Goal: Transaction & Acquisition: Purchase product/service

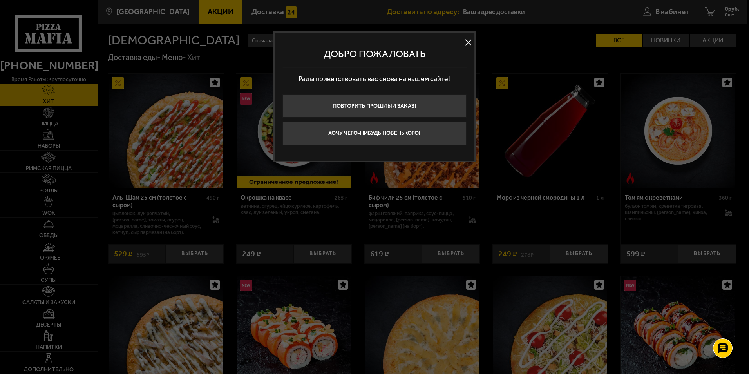
click at [663, 10] on div at bounding box center [374, 187] width 749 height 374
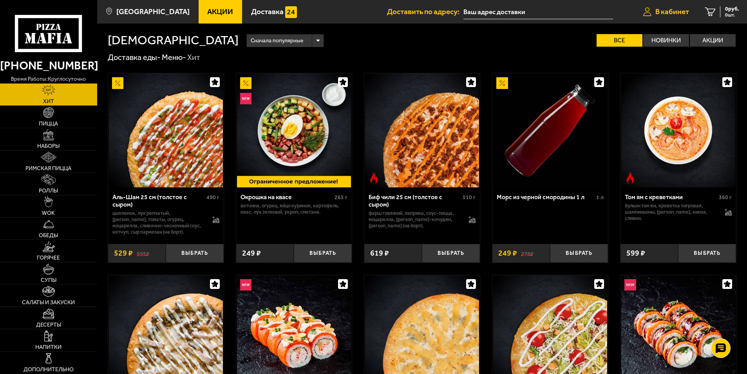
click at [676, 8] on span "В кабинет" at bounding box center [673, 11] width 34 height 7
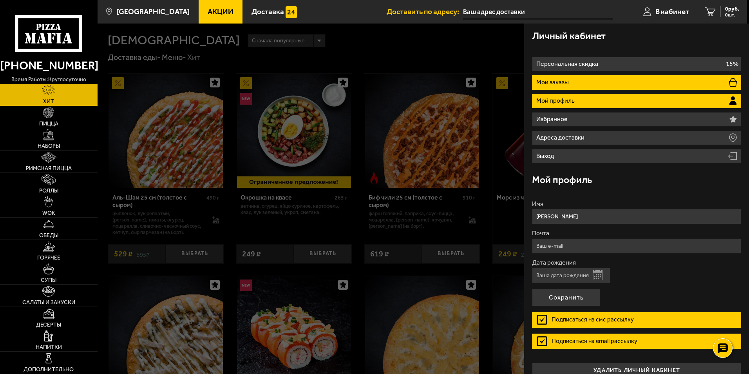
click at [560, 84] on p "Мои заказы" at bounding box center [553, 82] width 34 height 6
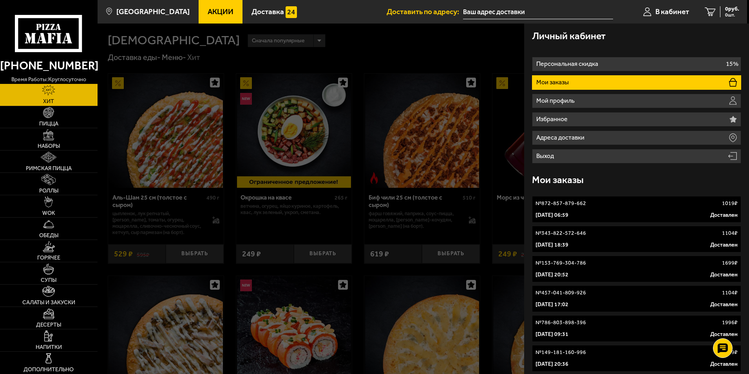
click at [602, 237] on link "№ 343-822-572-646 1104 ₽ 13 августа 2025 г. 18:39 Доставлен" at bounding box center [636, 239] width 209 height 27
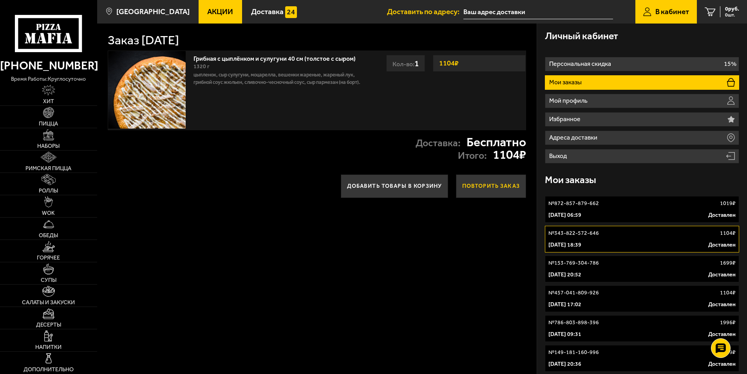
click at [477, 185] on button "Повторить заказ" at bounding box center [491, 186] width 70 height 24
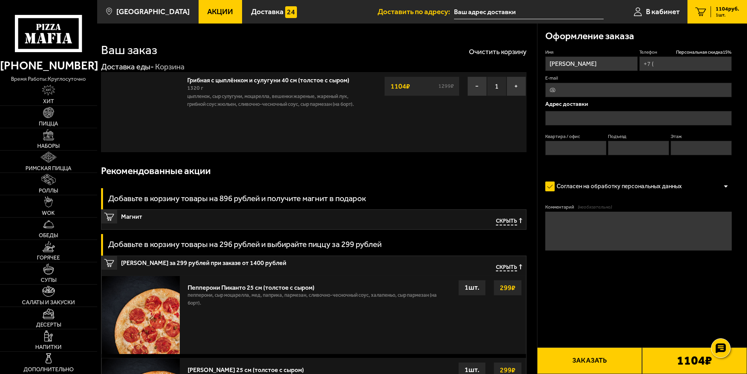
type input "+7 (931) 360-59-24"
type input "улица Кораблестроителей, 42к1"
type input "332"
type input "4"
type input "13"
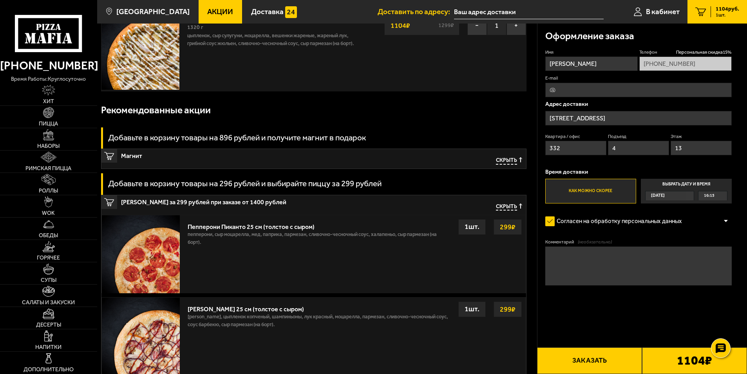
scroll to position [78, 0]
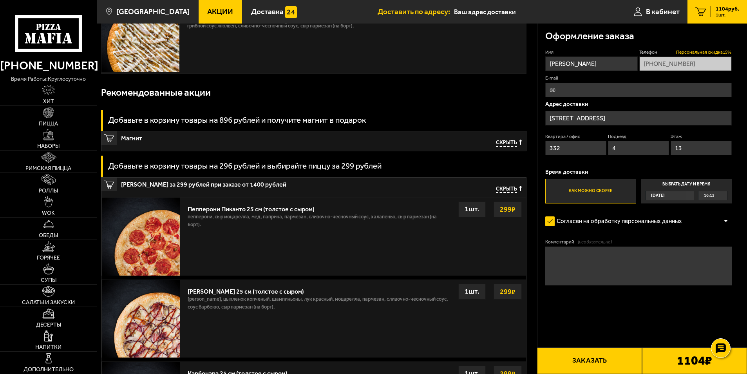
click at [699, 51] on span "Персональная скидка 15 %" at bounding box center [704, 52] width 56 height 7
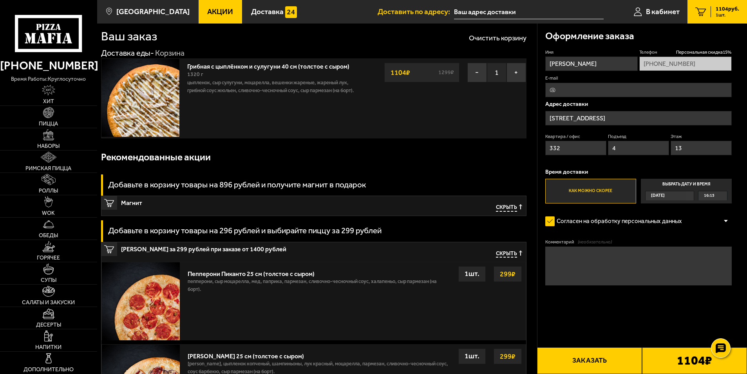
scroll to position [0, 0]
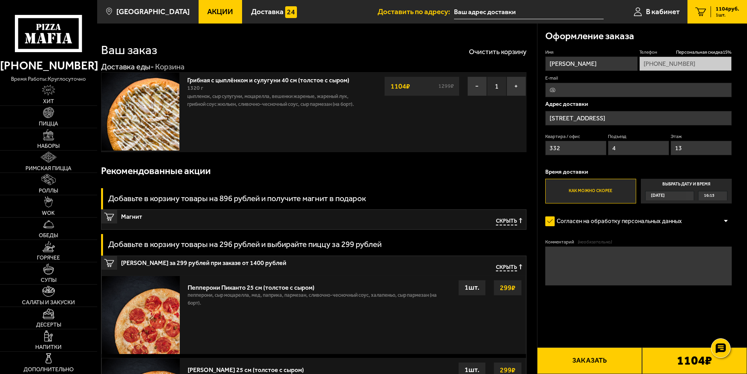
click at [677, 361] on b "1104 ₽" at bounding box center [694, 360] width 35 height 13
click at [594, 356] on button "Заказать" at bounding box center [589, 360] width 105 height 27
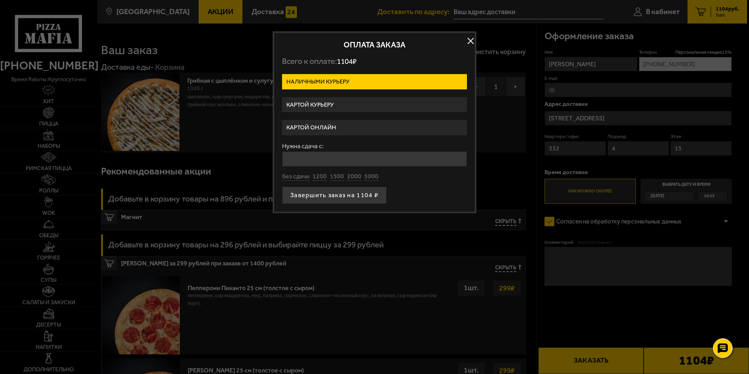
click at [320, 104] on label "Картой курьеру" at bounding box center [374, 104] width 185 height 15
click at [0, 0] on input "Картой курьеру" at bounding box center [0, 0] width 0 height 0
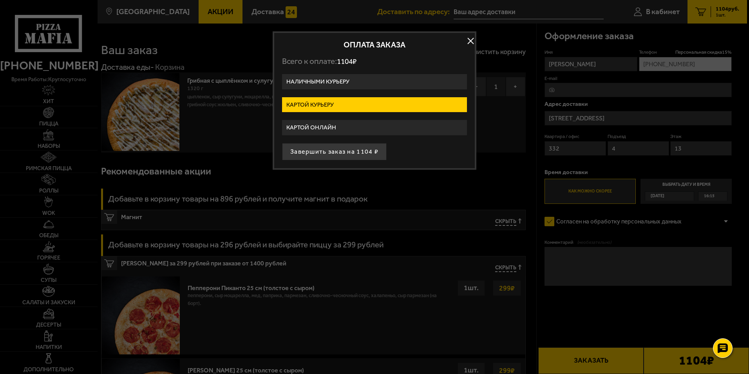
click at [468, 41] on button "button" at bounding box center [471, 41] width 12 height 12
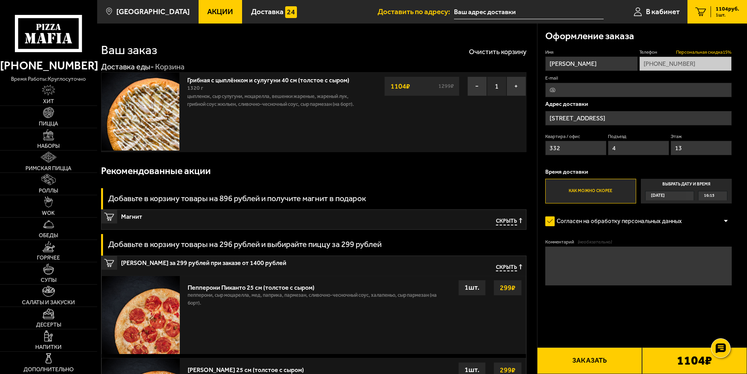
click at [713, 53] on span "Персональная скидка 15 %" at bounding box center [704, 52] width 56 height 7
click at [224, 78] on link "Грибная с цыплёнком и сулугуни 40 см (толстое с сыром)" at bounding box center [272, 79] width 170 height 10
click at [226, 78] on link "Грибная с цыплёнком и сулугуни 40 см (толстое с сыром)" at bounding box center [272, 79] width 170 height 10
click at [137, 122] on img at bounding box center [140, 111] width 78 height 78
click at [49, 119] on link "Пицца" at bounding box center [48, 117] width 97 height 22
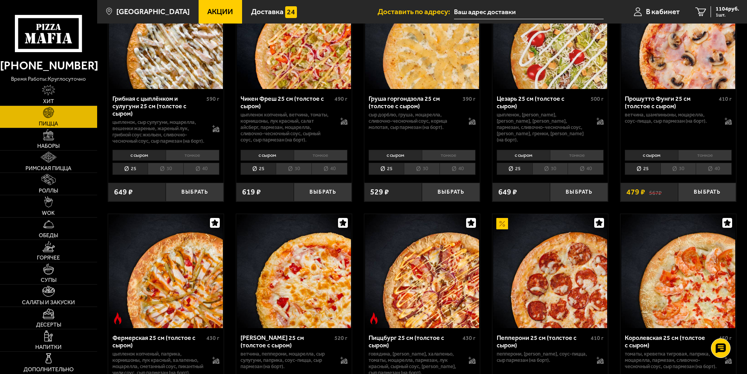
scroll to position [353, 0]
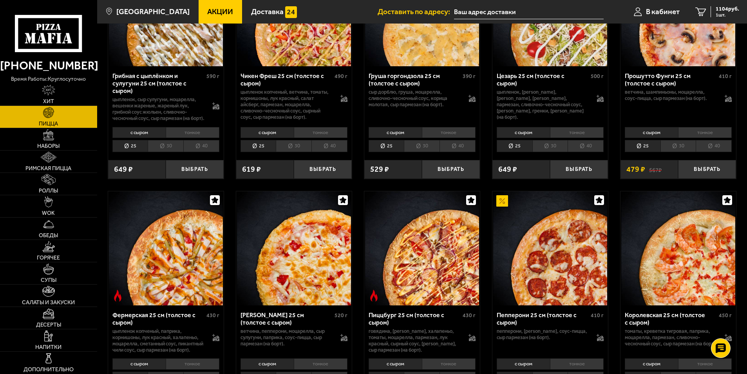
click at [205, 152] on li "40" at bounding box center [201, 146] width 36 height 12
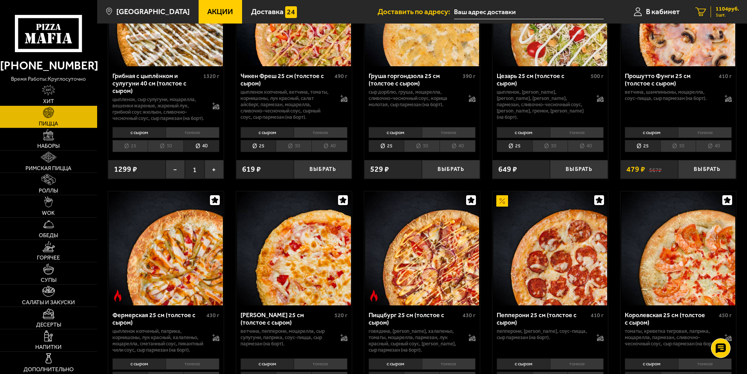
click at [721, 13] on span "1 шт." at bounding box center [728, 15] width 24 height 5
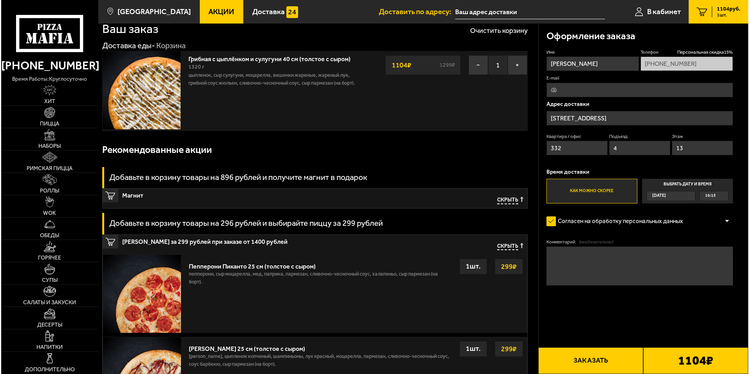
scroll to position [13, 0]
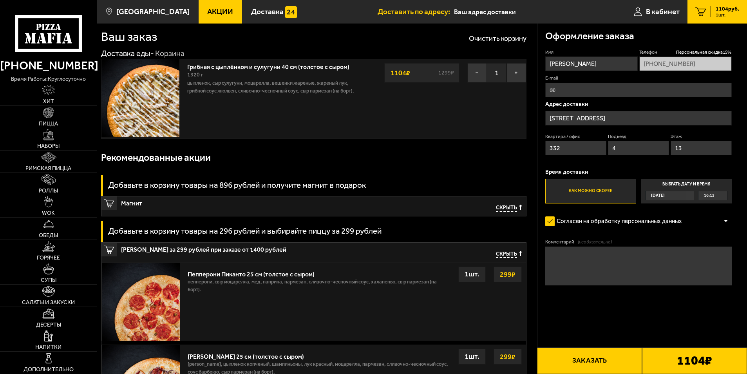
click at [590, 359] on button "Заказать" at bounding box center [589, 360] width 105 height 27
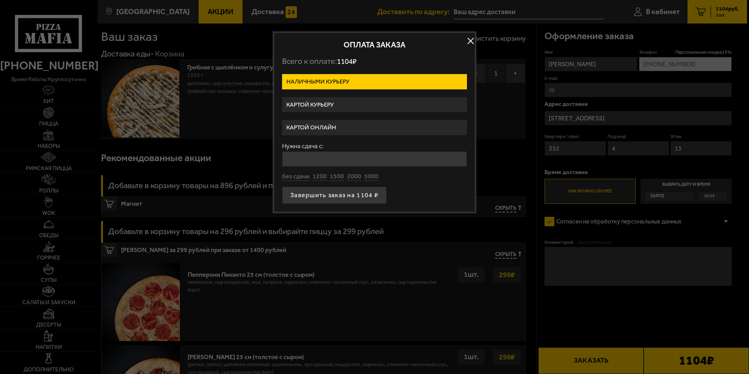
click at [309, 105] on label "Картой курьеру" at bounding box center [374, 104] width 185 height 15
click at [0, 0] on input "Картой курьеру" at bounding box center [0, 0] width 0 height 0
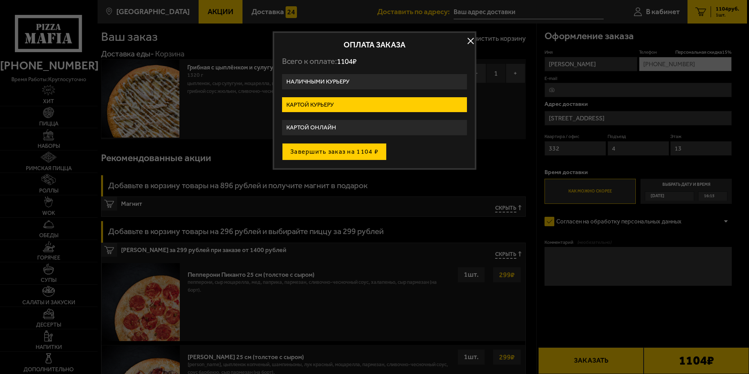
click at [342, 152] on button "Завершить заказ на 1104 ₽" at bounding box center [334, 151] width 105 height 17
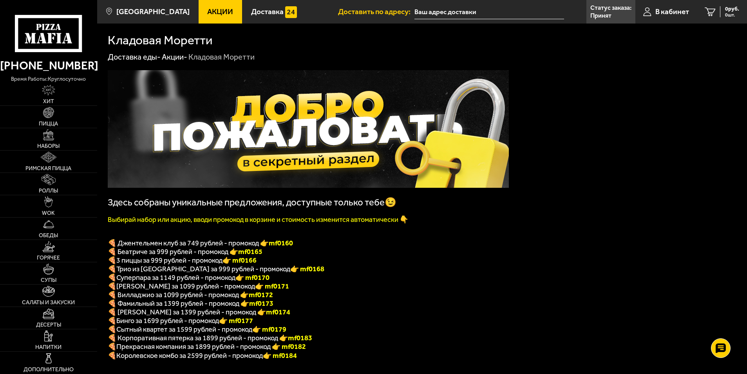
scroll to position [39, 0]
